Goal: Information Seeking & Learning: Learn about a topic

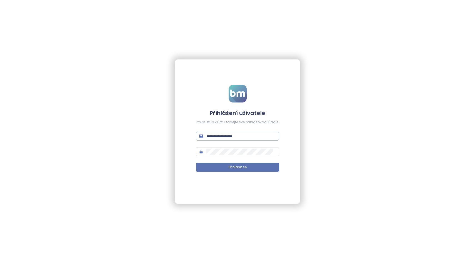
click at [231, 135] on input "text" at bounding box center [240, 136] width 69 height 6
type input "**********"
click at [225, 166] on button "Přihlásit se" at bounding box center [237, 167] width 83 height 9
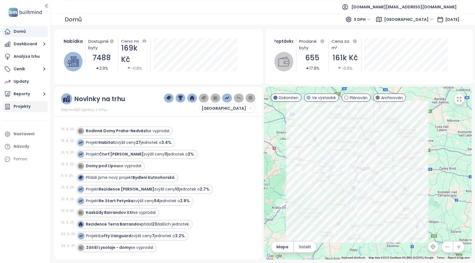
click at [19, 105] on div "Projekty" at bounding box center [22, 106] width 17 height 7
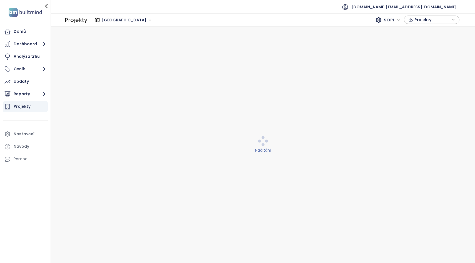
click at [113, 20] on span "Praha" at bounding box center [126, 20] width 49 height 8
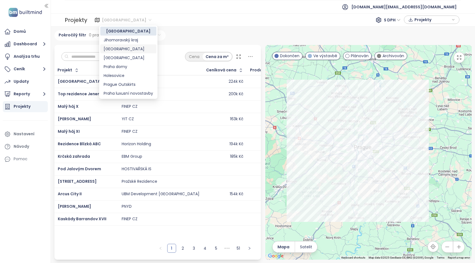
click at [118, 48] on div "Brno" at bounding box center [128, 49] width 49 height 6
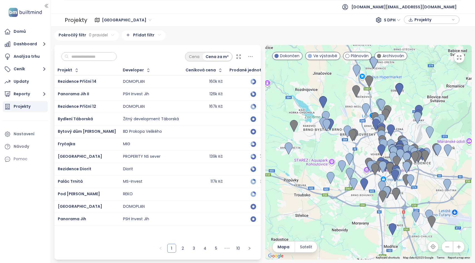
click at [93, 59] on input "text" at bounding box center [91, 56] width 45 height 8
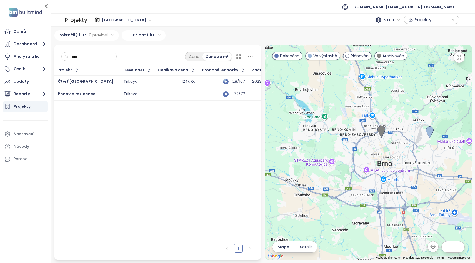
click at [123, 79] on div "Trikaya" at bounding box center [130, 81] width 14 height 5
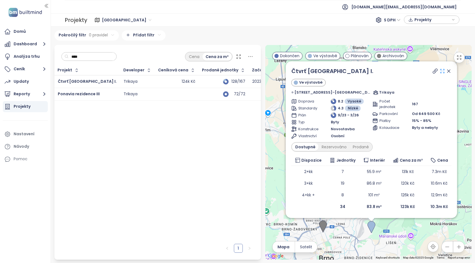
click at [439, 72] on icon at bounding box center [442, 71] width 6 height 6
drag, startPoint x: 98, startPoint y: 59, endPoint x: 67, endPoint y: 58, distance: 31.1
click at [67, 58] on div "****" at bounding box center [89, 56] width 56 height 9
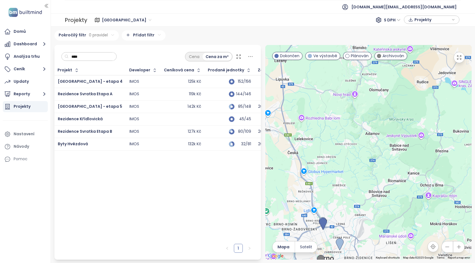
type input "****"
click at [164, 109] on div "142k Kč" at bounding box center [182, 106] width 37 height 7
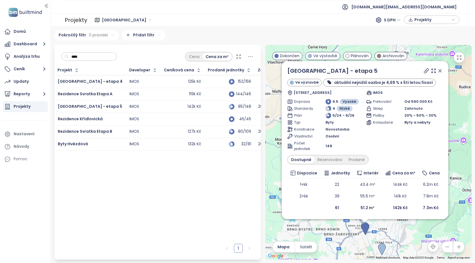
click at [94, 144] on div "Byty Hvězdová" at bounding box center [90, 144] width 65 height 7
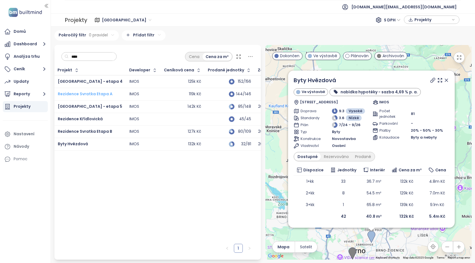
click at [93, 94] on span "Rezidence Svratka Etapa A" at bounding box center [85, 94] width 55 height 6
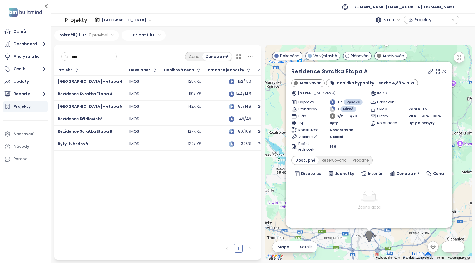
click at [136, 130] on div "IMOS" at bounding box center [143, 131] width 28 height 7
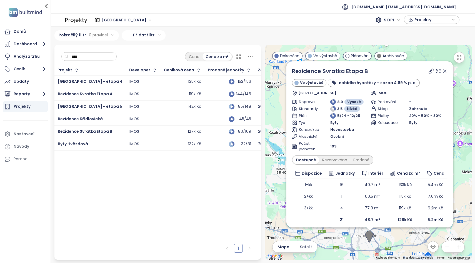
click at [108, 118] on div "Rezidence Křídlovická" at bounding box center [90, 119] width 65 height 7
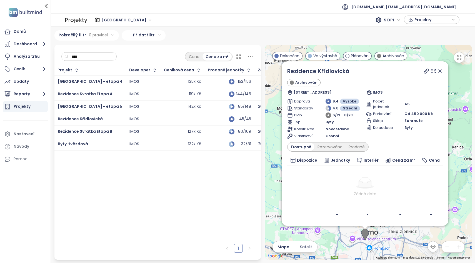
click at [441, 70] on icon at bounding box center [440, 71] width 6 height 6
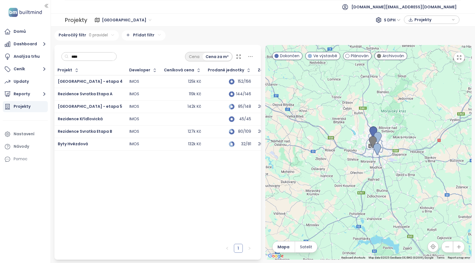
drag, startPoint x: 379, startPoint y: 118, endPoint x: 374, endPoint y: 115, distance: 6.2
click at [374, 115] on div at bounding box center [368, 152] width 206 height 215
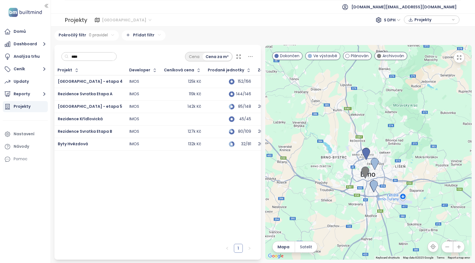
click at [110, 21] on span "Brno" at bounding box center [126, 20] width 49 height 8
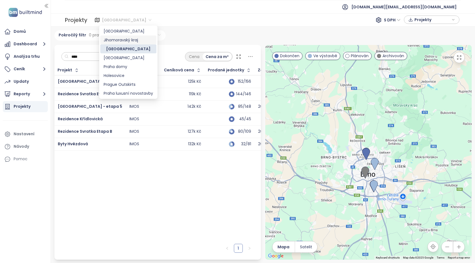
click at [111, 40] on div "Jihomoravský kraj" at bounding box center [128, 40] width 49 height 6
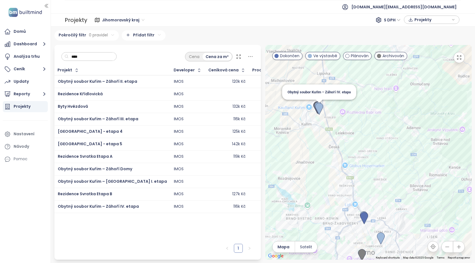
click at [317, 109] on img at bounding box center [319, 109] width 8 height 12
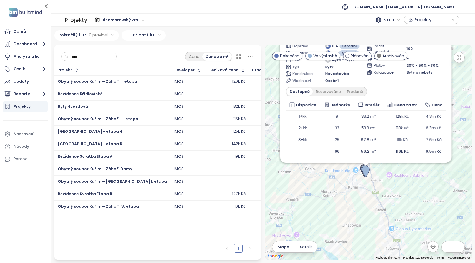
drag, startPoint x: 375, startPoint y: 201, endPoint x: 376, endPoint y: 158, distance: 43.8
click at [376, 158] on div "Obytný soubor Kuřim – Záhoří IV. etapa Ve výstavbě hypoteční úvěr v CZK s úroko…" at bounding box center [368, 152] width 206 height 215
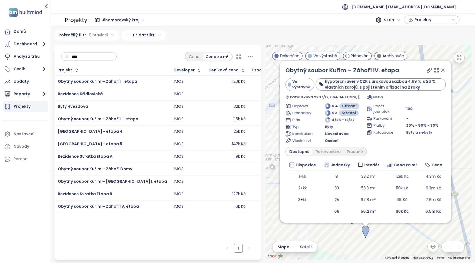
drag, startPoint x: 369, startPoint y: 191, endPoint x: 404, endPoint y: 232, distance: 54.1
click at [404, 232] on div "Obytný soubor Kuřim – Záhoří IV. etapa Ve výstavbě hypoteční úvěr v CZK s úroko…" at bounding box center [368, 152] width 206 height 215
click at [445, 70] on icon at bounding box center [443, 70] width 6 height 6
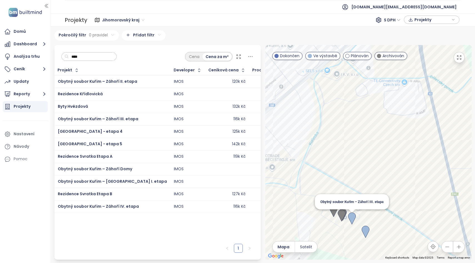
click at [352, 218] on img at bounding box center [352, 218] width 8 height 12
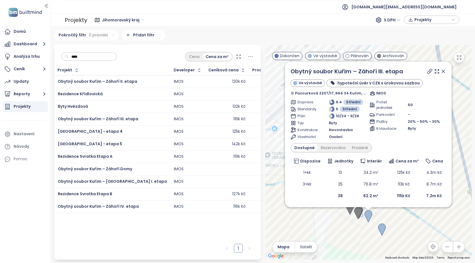
click at [442, 71] on icon at bounding box center [443, 72] width 6 height 6
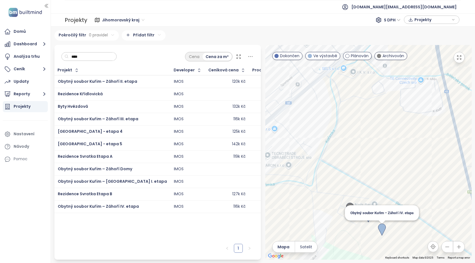
click at [384, 230] on img at bounding box center [382, 229] width 8 height 12
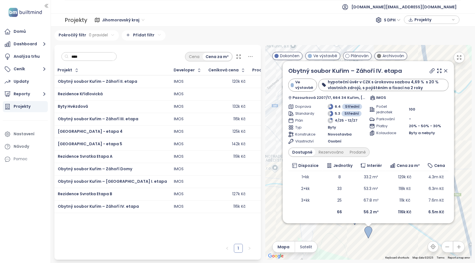
click at [444, 71] on icon at bounding box center [446, 71] width 6 height 6
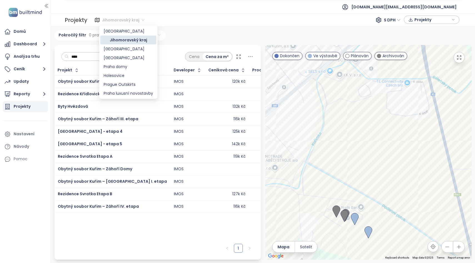
click at [119, 20] on span "Jihomoravský kraj" at bounding box center [123, 20] width 42 height 8
click at [118, 19] on span "Jihomoravský kraj" at bounding box center [123, 20] width 42 height 8
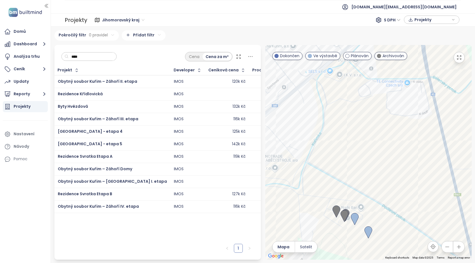
click at [107, 22] on span "Jihomoravský kraj" at bounding box center [123, 20] width 42 height 8
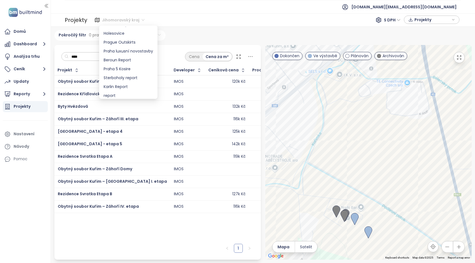
scroll to position [44, 0]
click at [24, 95] on button "Reporty" at bounding box center [25, 94] width 45 height 11
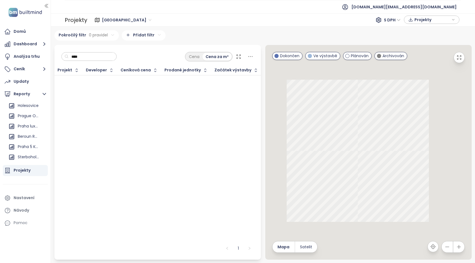
scroll to position [102, 0]
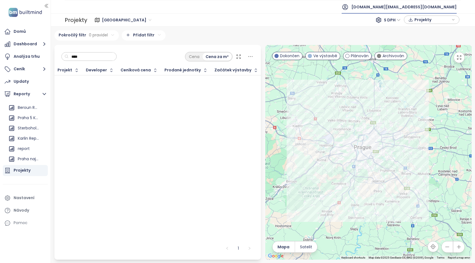
click at [415, 9] on span "builtmind.cz@builtmind.com" at bounding box center [403, 6] width 105 height 13
click at [409, 20] on span "Odhlásit se" at bounding box center [405, 23] width 22 height 6
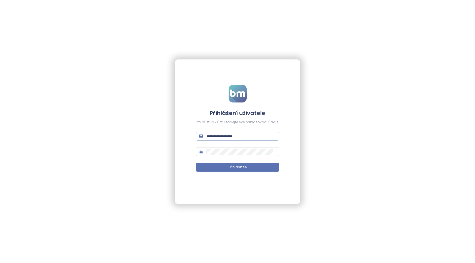
click at [231, 138] on input "text" at bounding box center [240, 136] width 69 height 6
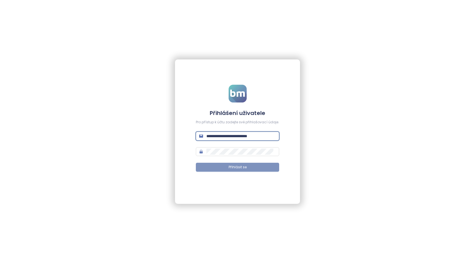
click at [228, 167] on span "Přihlásit se" at bounding box center [237, 167] width 18 height 5
click at [225, 167] on button "Přihlásit se" at bounding box center [237, 167] width 83 height 9
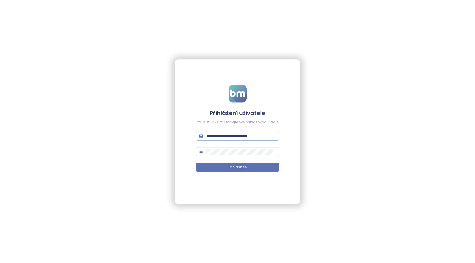
click at [271, 135] on input "**********" at bounding box center [240, 136] width 69 height 6
type input "**********"
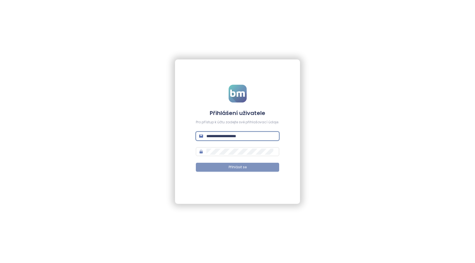
click at [243, 169] on span "Přihlásit se" at bounding box center [237, 167] width 18 height 5
click at [231, 170] on button "Přihlásit se" at bounding box center [237, 167] width 83 height 9
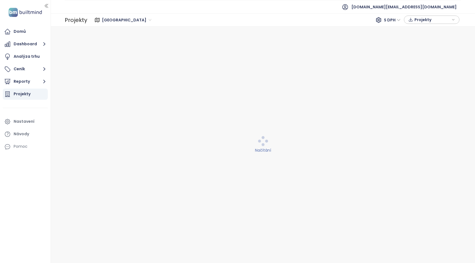
click at [116, 19] on span "Praha" at bounding box center [126, 20] width 49 height 8
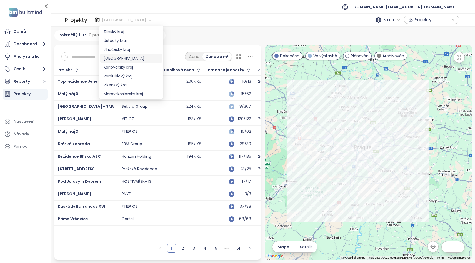
scroll to position [17, 0]
click at [125, 74] on div "Pardubický kraj" at bounding box center [131, 76] width 55 height 6
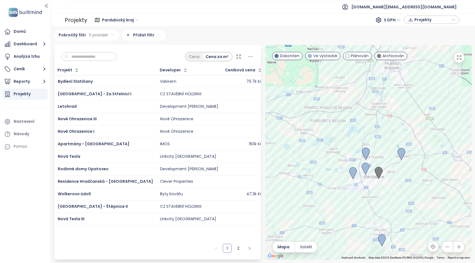
click at [82, 58] on input "text" at bounding box center [91, 56] width 45 height 8
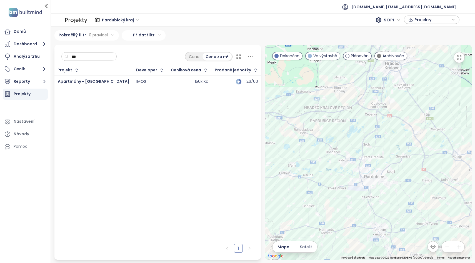
type input "***"
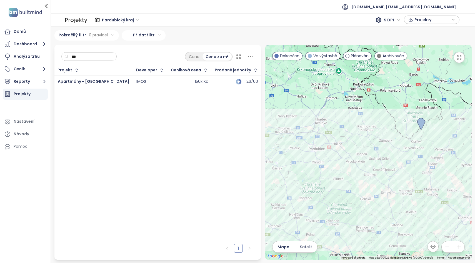
drag, startPoint x: 319, startPoint y: 158, endPoint x: 329, endPoint y: 163, distance: 11.3
click at [329, 163] on div at bounding box center [368, 152] width 206 height 215
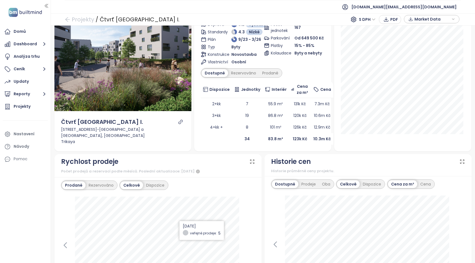
scroll to position [31, 0]
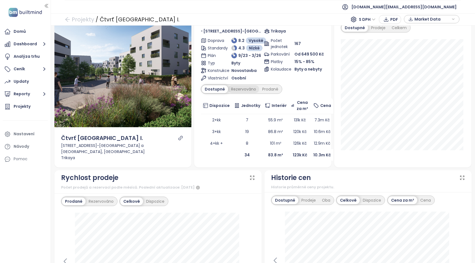
click at [246, 89] on div "Rezervováno" at bounding box center [243, 89] width 31 height 8
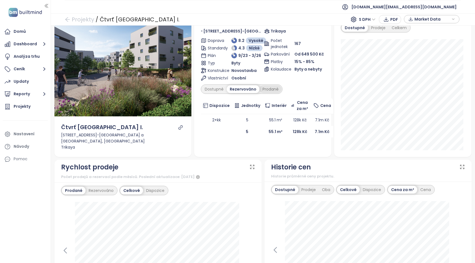
click at [262, 89] on div "Prodané" at bounding box center [270, 89] width 22 height 8
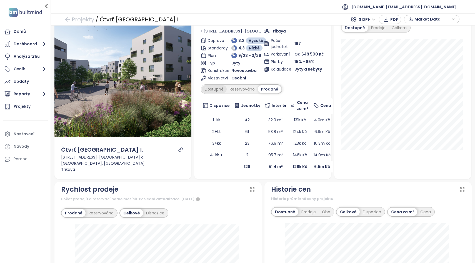
click at [213, 92] on div "Dostupné" at bounding box center [213, 89] width 25 height 8
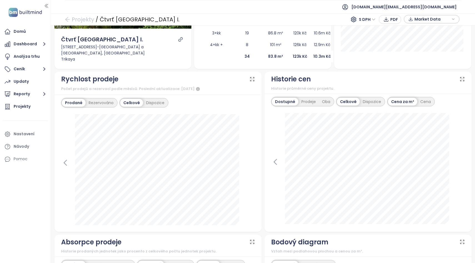
scroll to position [127, 0]
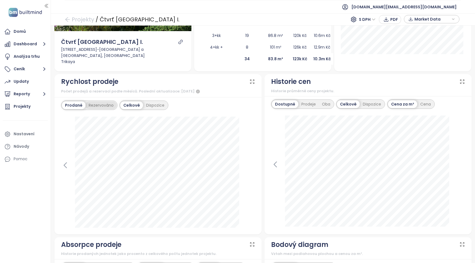
click at [99, 103] on div "Rezervováno" at bounding box center [100, 105] width 31 height 8
click at [75, 105] on div "Prodané" at bounding box center [73, 105] width 22 height 8
